Goal: Navigation & Orientation: Find specific page/section

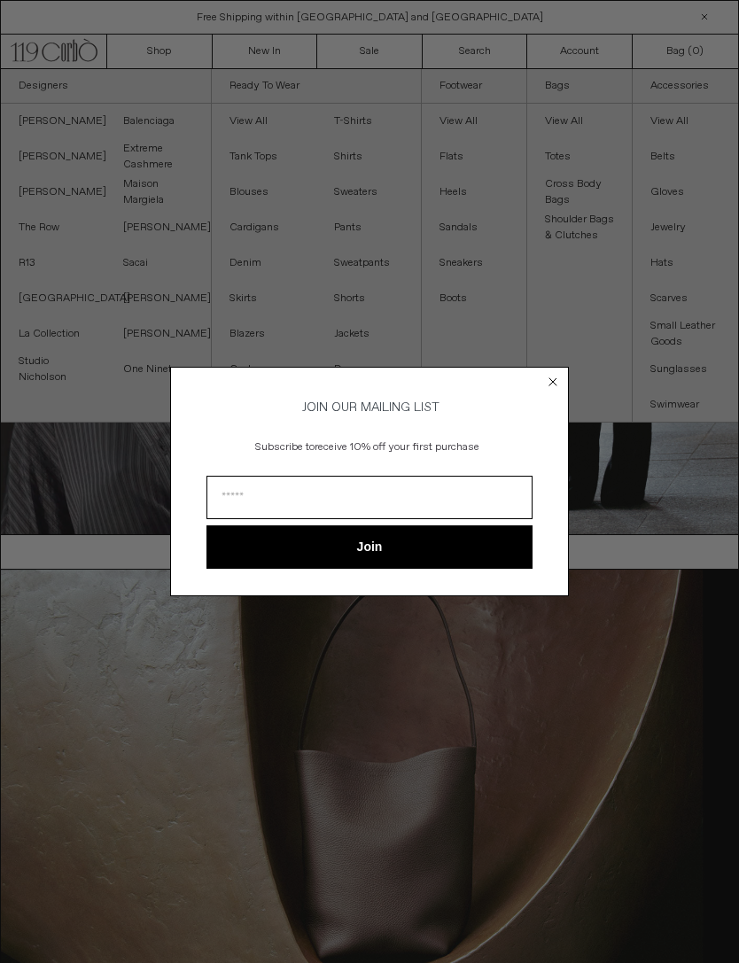
click at [558, 374] on circle "Close dialog" at bounding box center [553, 382] width 17 height 17
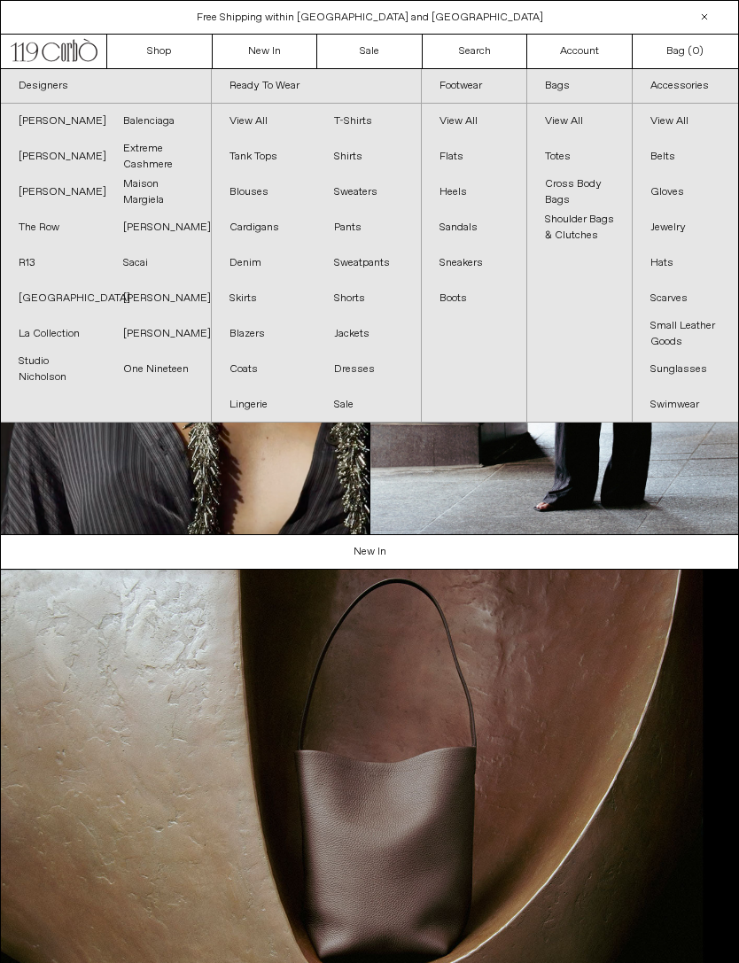
click at [151, 120] on link "Balenciaga" at bounding box center [157, 121] width 105 height 35
click at [140, 259] on link "Sacai" at bounding box center [157, 262] width 105 height 35
click at [43, 192] on link "[PERSON_NAME]" at bounding box center [53, 192] width 105 height 35
click at [43, 233] on link "The Row" at bounding box center [53, 227] width 105 height 35
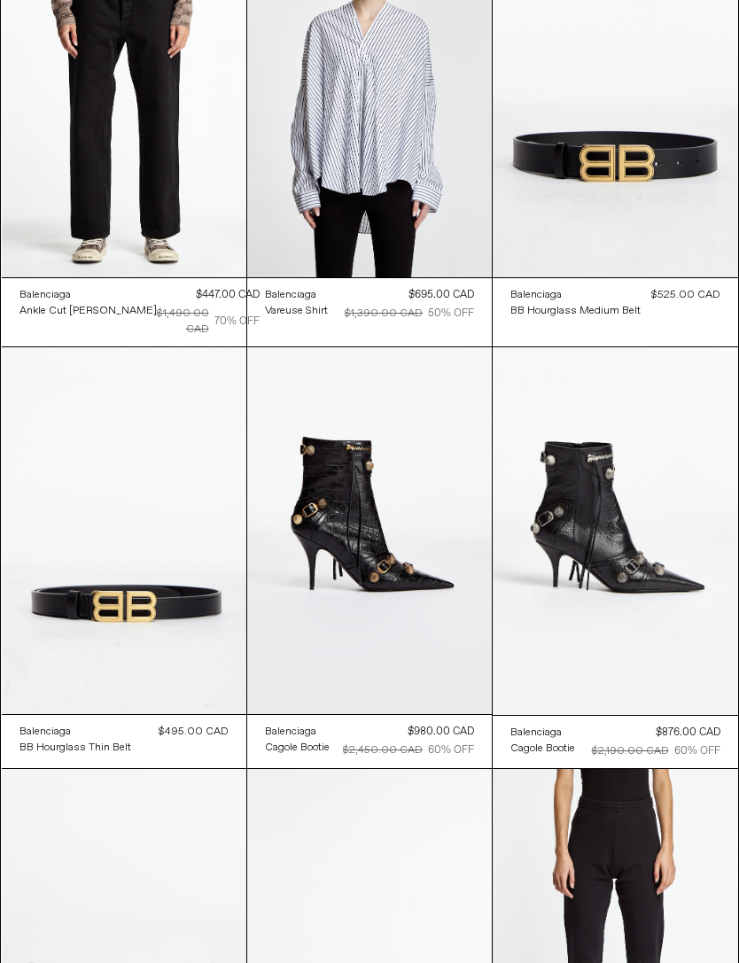
scroll to position [7479, 0]
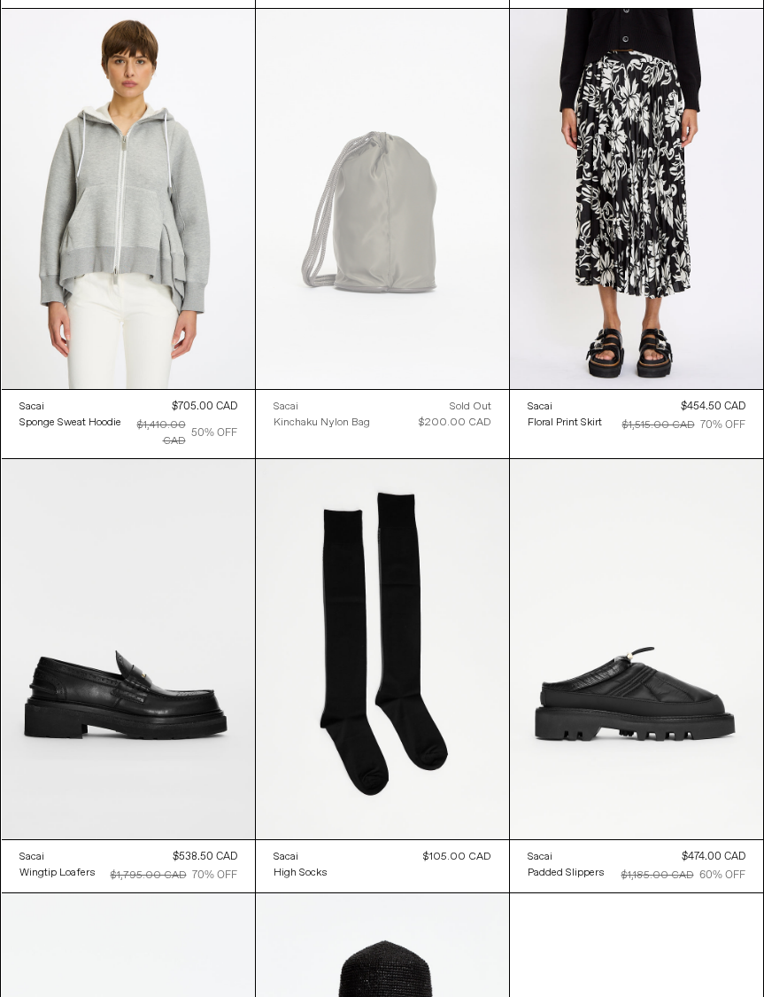
scroll to position [2760, 0]
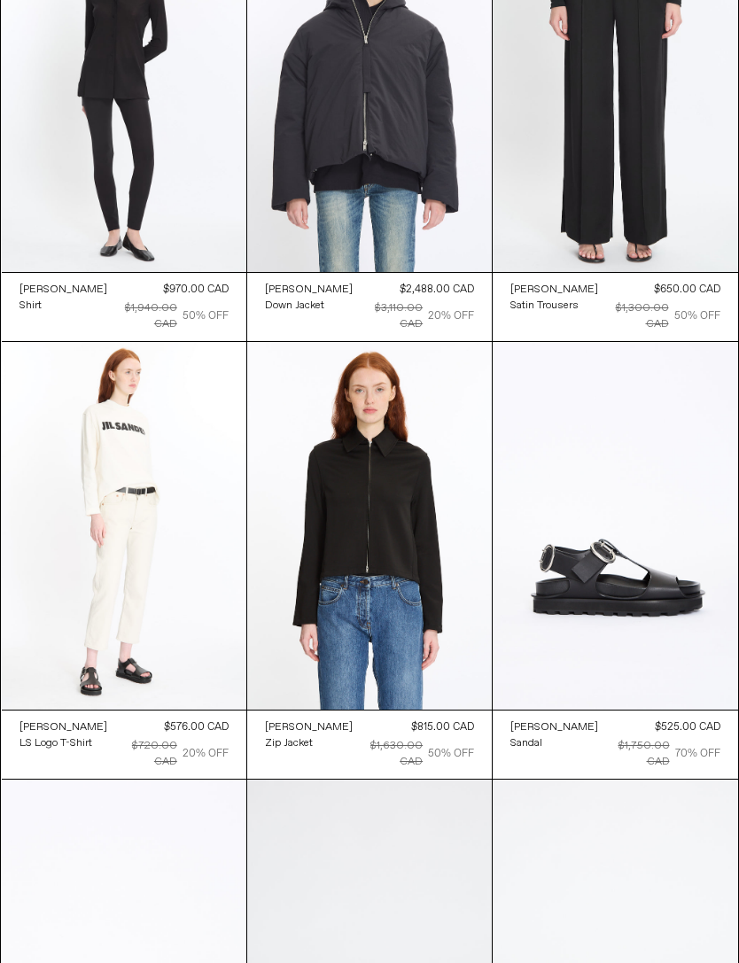
scroll to position [1451, 0]
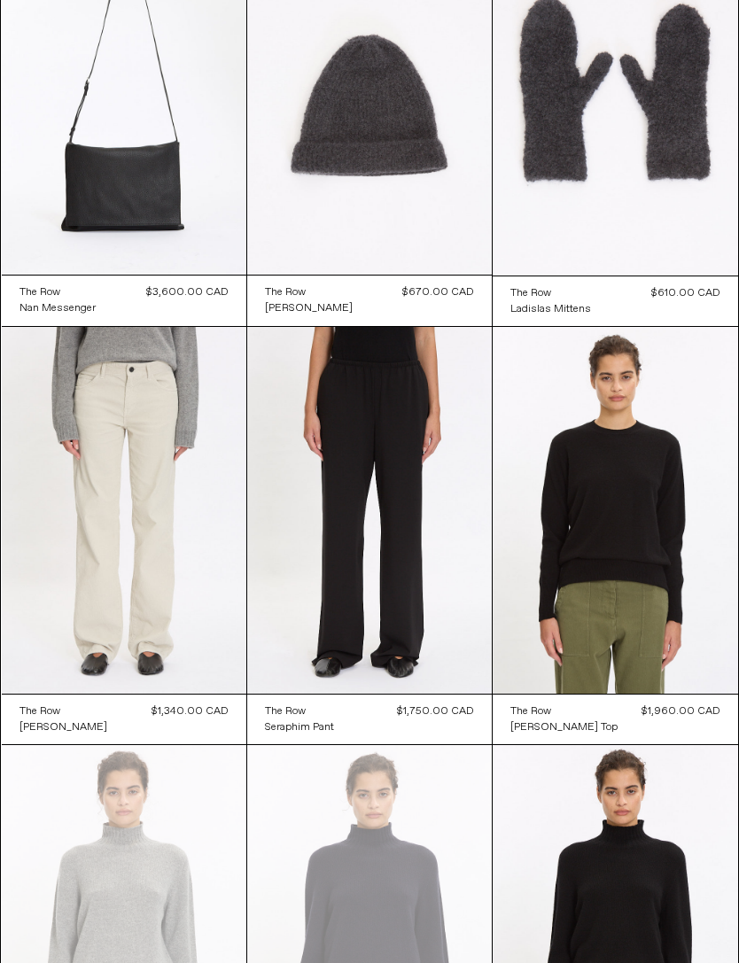
scroll to position [193, 0]
